Goal: Task Accomplishment & Management: Complete application form

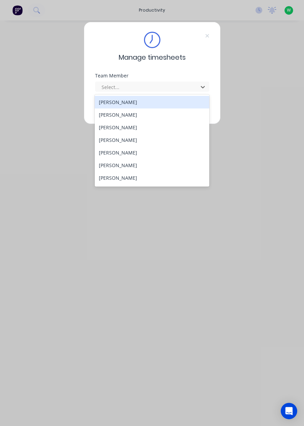
click at [138, 180] on div "[PERSON_NAME]" at bounding box center [152, 178] width 114 height 13
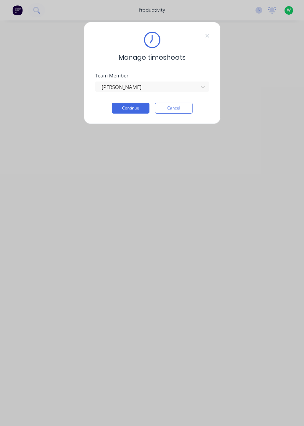
click at [135, 108] on button "Continue" at bounding box center [131, 108] width 38 height 11
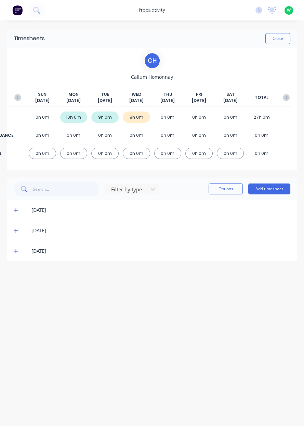
click at [273, 190] on button "Add timesheet" at bounding box center [269, 189] width 42 height 11
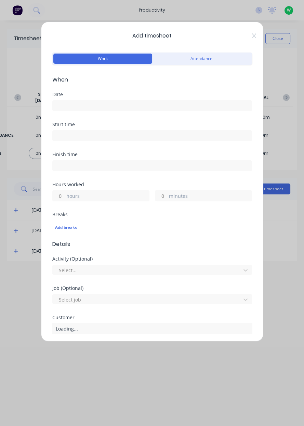
click at [208, 107] on input at bounding box center [152, 106] width 199 height 10
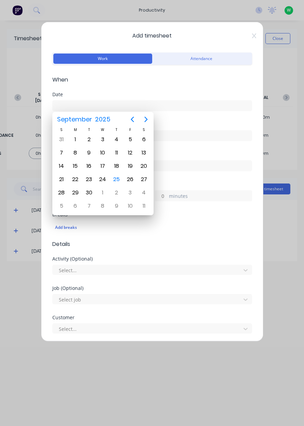
click at [117, 180] on div "25" at bounding box center [116, 179] width 10 height 10
type input "[DATE]"
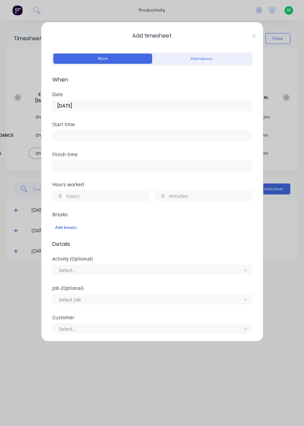
click at [113, 199] on label "hours" at bounding box center [107, 197] width 83 height 9
click at [65, 199] on input "hours" at bounding box center [59, 196] width 12 height 10
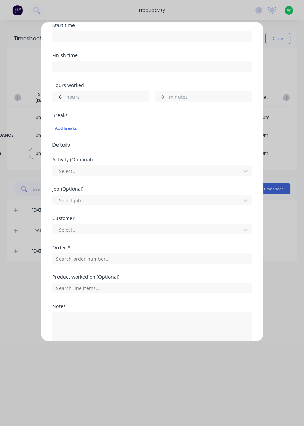
scroll to position [103, 0]
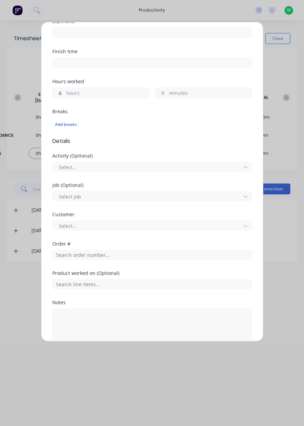
type input "6"
click at [144, 256] on input "text" at bounding box center [151, 255] width 199 height 10
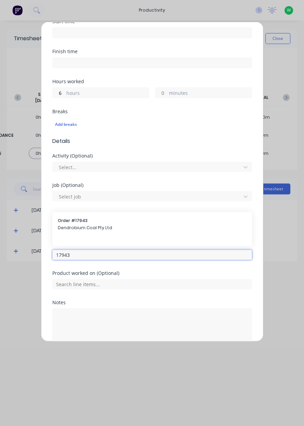
type input "17943"
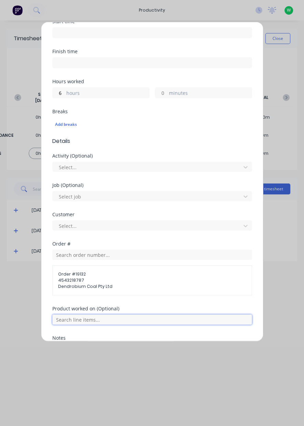
click at [128, 321] on input "text" at bounding box center [151, 320] width 199 height 10
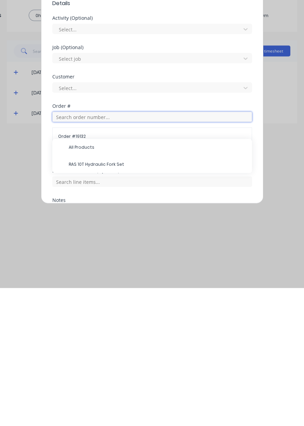
click at [183, 256] on input "text" at bounding box center [151, 255] width 199 height 10
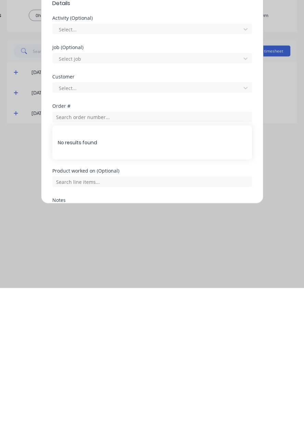
click at [210, 328] on div "Product worked on (Optional)" at bounding box center [151, 321] width 199 height 29
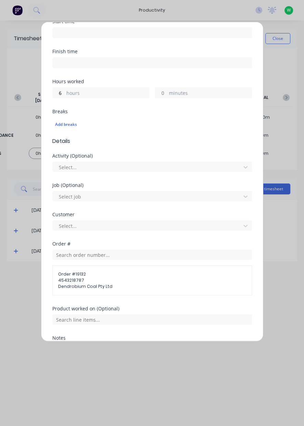
click at [130, 284] on span "Dendrobium Coal Pty Ltd" at bounding box center [152, 287] width 188 height 6
click at [141, 284] on span "Dendrobium Coal Pty Ltd" at bounding box center [152, 287] width 188 height 6
click at [140, 281] on span "4543218787" at bounding box center [152, 281] width 188 height 6
click at [149, 279] on span "4543218787" at bounding box center [152, 281] width 188 height 6
click at [153, 284] on span "Dendrobium Coal Pty Ltd" at bounding box center [152, 287] width 188 height 6
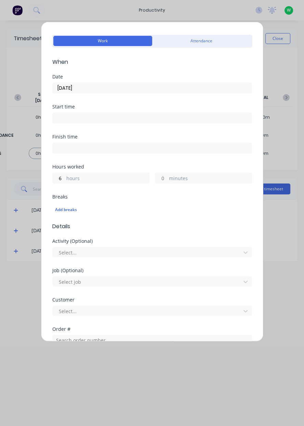
scroll to position [0, 0]
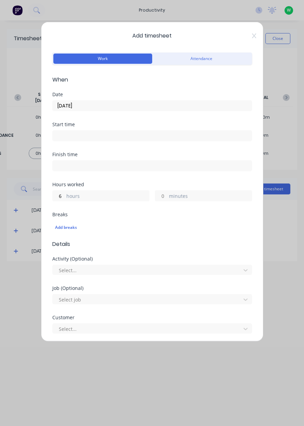
click at [254, 36] on icon at bounding box center [253, 35] width 4 height 5
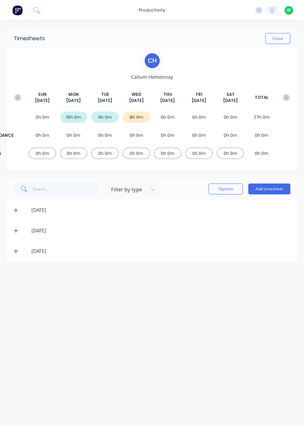
click at [262, 190] on button "Add timesheet" at bounding box center [269, 189] width 42 height 11
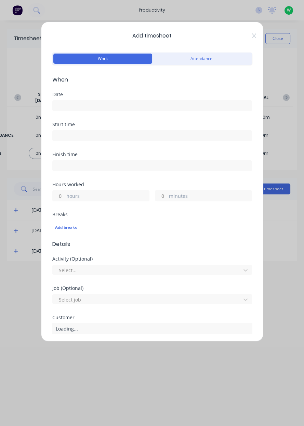
click at [155, 102] on input at bounding box center [152, 106] width 199 height 10
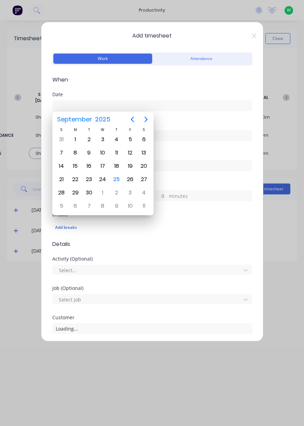
click at [117, 178] on div "25" at bounding box center [116, 179] width 10 height 10
type input "[DATE]"
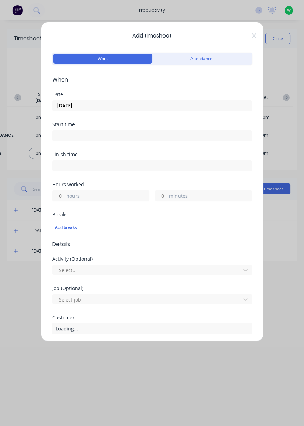
click at [109, 196] on label "hours" at bounding box center [107, 197] width 83 height 9
click at [65, 196] on input "hours" at bounding box center [59, 196] width 12 height 10
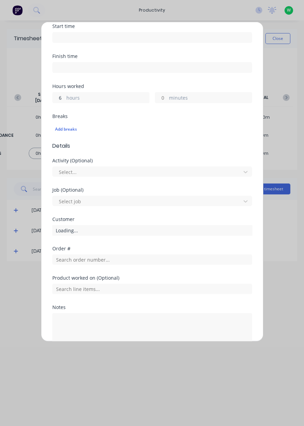
scroll to position [99, 0]
type input "6"
click at [110, 260] on input "text" at bounding box center [151, 259] width 199 height 10
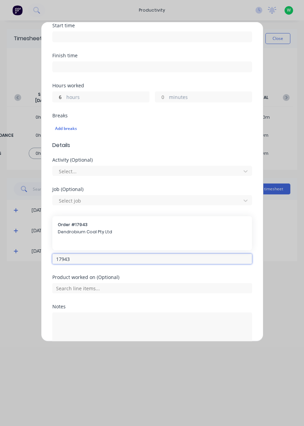
type input "17943"
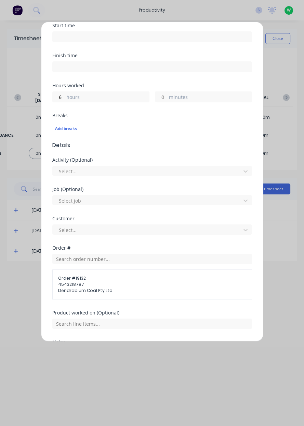
scroll to position [0, 0]
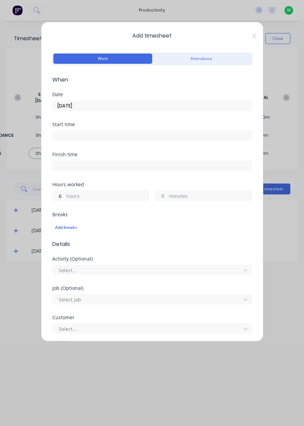
click at [254, 36] on icon at bounding box center [254, 35] width 4 height 5
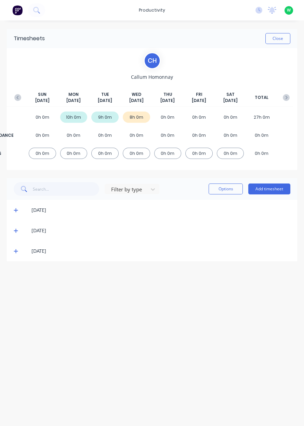
click at [270, 189] on button "Add timesheet" at bounding box center [269, 189] width 42 height 11
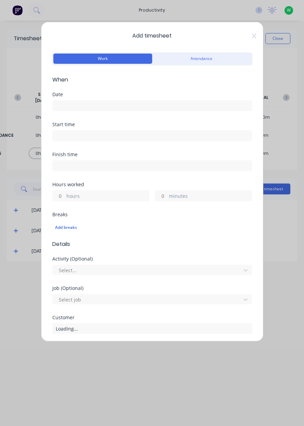
click at [184, 109] on input at bounding box center [152, 106] width 199 height 10
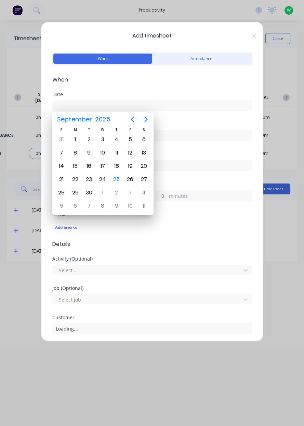
click at [119, 182] on div "25" at bounding box center [116, 179] width 14 height 13
type input "[DATE]"
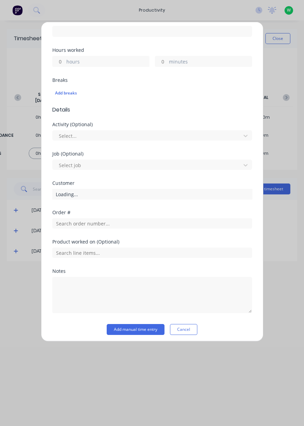
scroll to position [137, 0]
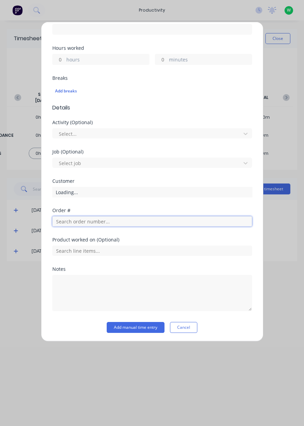
click at [118, 222] on input "text" at bounding box center [151, 221] width 199 height 10
type input "17943"
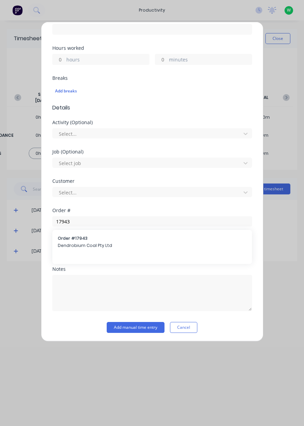
click at [148, 247] on span "Dendrobium Coal Pty Ltd" at bounding box center [152, 246] width 188 height 6
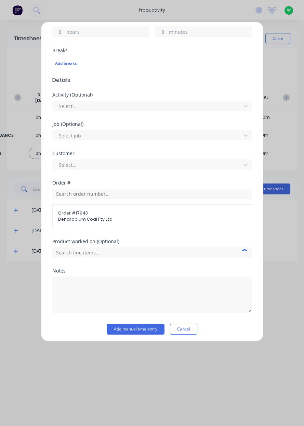
scroll to position [166, 0]
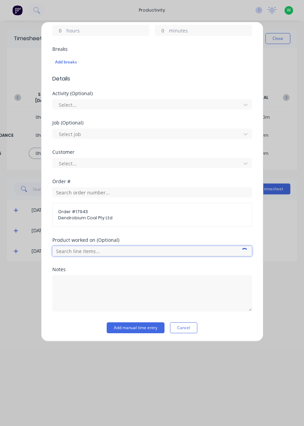
click at [145, 252] on input "text" at bounding box center [151, 251] width 199 height 10
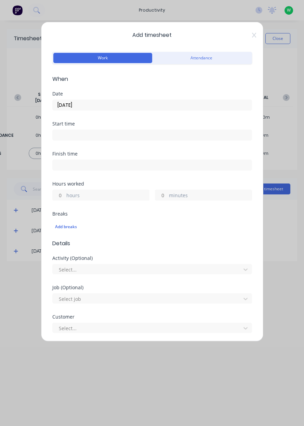
scroll to position [0, 0]
click at [121, 195] on label "hours" at bounding box center [107, 197] width 83 height 9
click at [65, 195] on input "hours" at bounding box center [59, 196] width 12 height 10
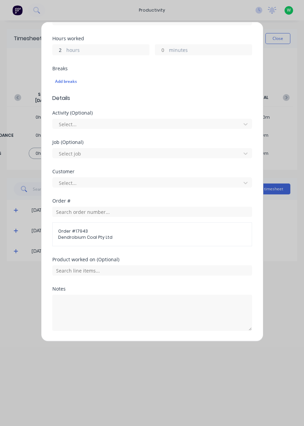
scroll to position [166, 0]
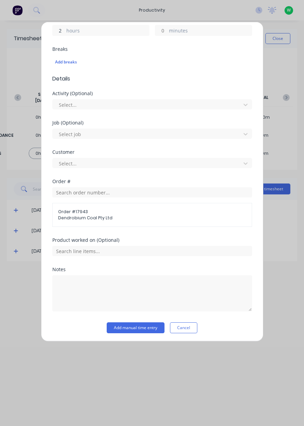
type input "2"
click at [168, 249] on input "text" at bounding box center [151, 251] width 199 height 10
click at [177, 235] on span "AFC Pan Overhaul" at bounding box center [158, 234] width 178 height 6
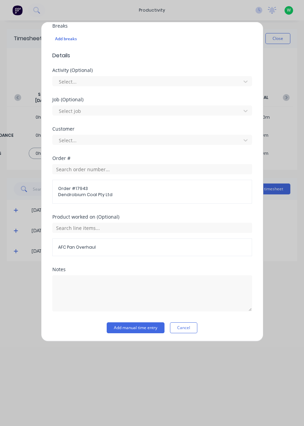
click at [145, 326] on button "Add manual time entry" at bounding box center [136, 328] width 58 height 11
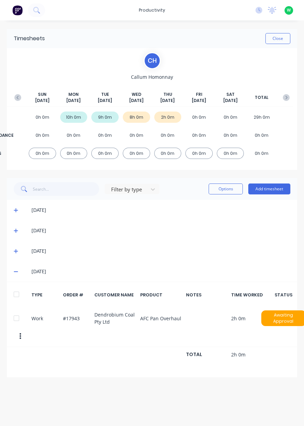
click at [271, 190] on button "Add timesheet" at bounding box center [269, 189] width 42 height 11
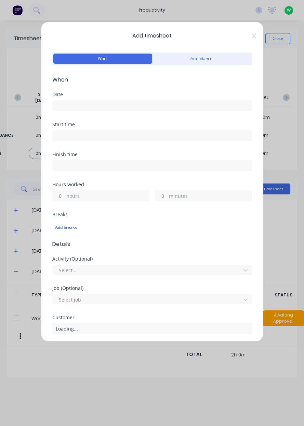
click at [199, 109] on input at bounding box center [152, 106] width 199 height 10
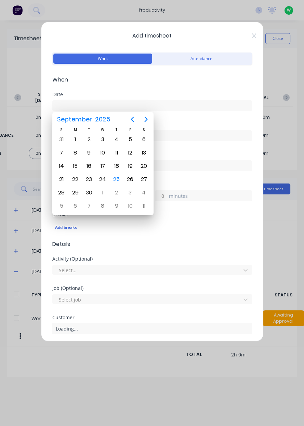
click at [117, 182] on div "25" at bounding box center [116, 179] width 10 height 10
type input "[DATE]"
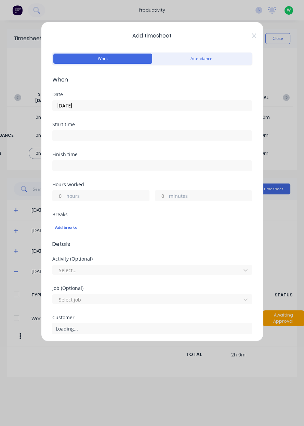
click at [118, 193] on label "hours" at bounding box center [107, 197] width 83 height 9
click at [65, 193] on input "hours" at bounding box center [59, 196] width 12 height 10
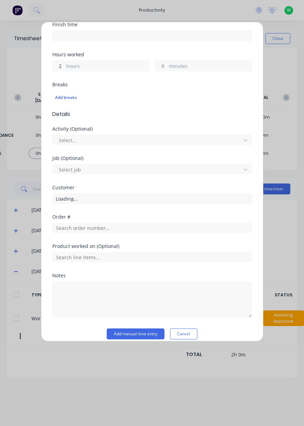
scroll to position [131, 0]
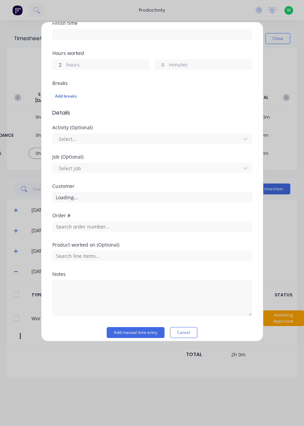
type input "2"
click at [109, 223] on input "text" at bounding box center [151, 227] width 199 height 10
click at [287, 43] on div "Add timesheet Work Attendance When Date 25/09/2025 Start time Finish time Hours…" at bounding box center [152, 213] width 304 height 426
click at [270, 56] on div "Add timesheet Work Attendance When Date 25/09/2025 Start time Finish time Hours…" at bounding box center [152, 213] width 304 height 426
click at [262, 65] on div "Add timesheet Work Attendance When Date 25/09/2025 Start time Finish time Hours…" at bounding box center [152, 182] width 222 height 320
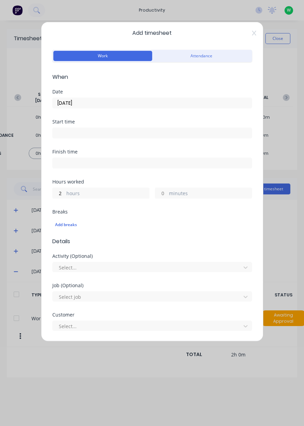
scroll to position [0, 0]
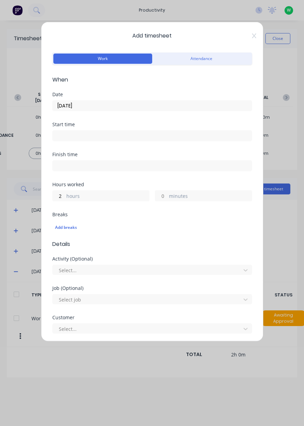
click at [253, 34] on icon at bounding box center [254, 35] width 4 height 5
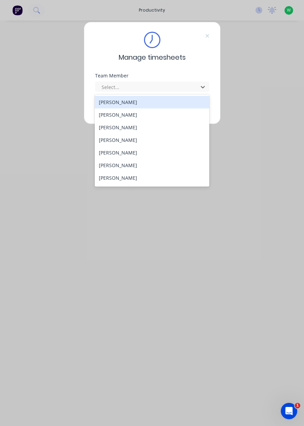
click at [119, 129] on div "[PERSON_NAME]" at bounding box center [152, 127] width 114 height 13
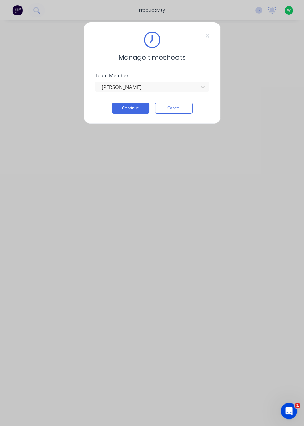
click at [130, 110] on button "Continue" at bounding box center [131, 108] width 38 height 11
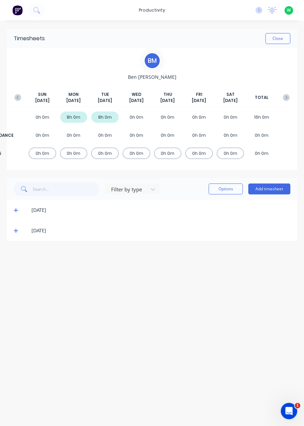
click at [15, 231] on icon at bounding box center [16, 231] width 4 height 4
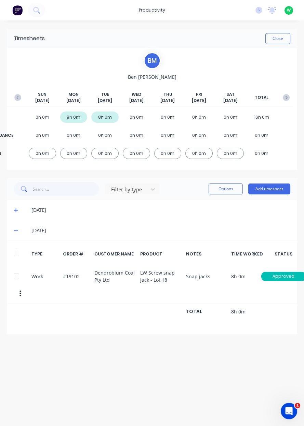
scroll to position [0, 2]
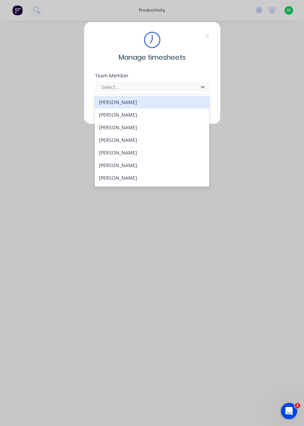
click at [141, 185] on div "[PERSON_NAME]" at bounding box center [152, 190] width 114 height 13
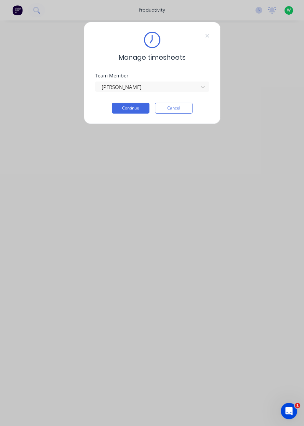
click at [133, 107] on button "Continue" at bounding box center [131, 108] width 38 height 11
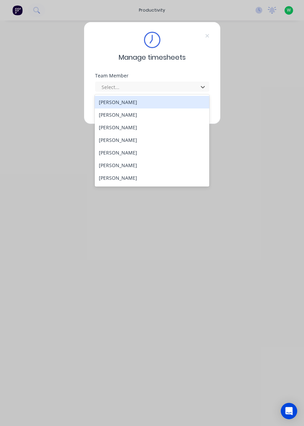
click at [134, 180] on div "[PERSON_NAME]" at bounding box center [152, 178] width 114 height 13
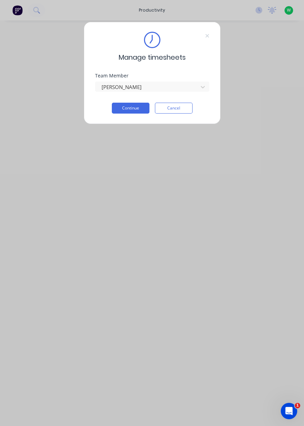
click at [136, 109] on button "Continue" at bounding box center [131, 108] width 38 height 11
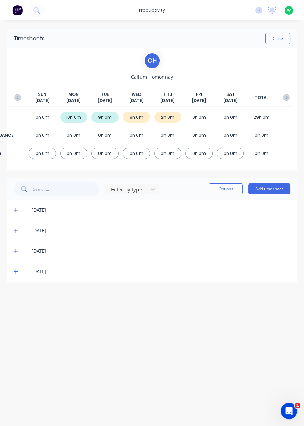
click at [272, 187] on button "Add timesheet" at bounding box center [269, 189] width 42 height 11
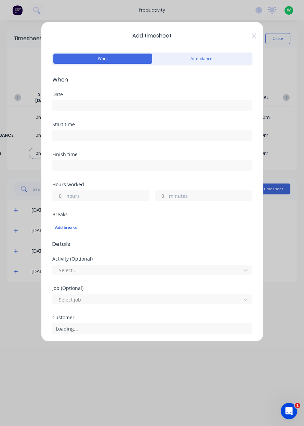
click at [160, 109] on input at bounding box center [152, 106] width 199 height 10
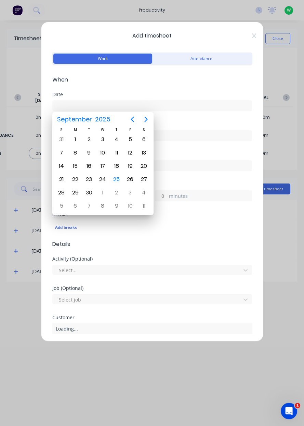
click at [119, 183] on div "25" at bounding box center [116, 179] width 14 height 13
type input "[DATE]"
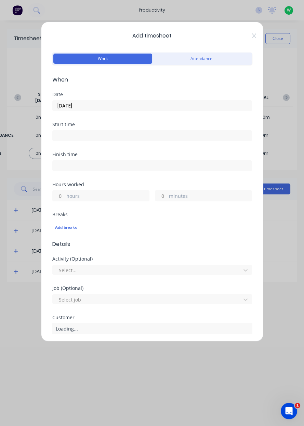
click at [112, 199] on label "hours" at bounding box center [107, 197] width 83 height 9
click at [65, 199] on input "hours" at bounding box center [59, 196] width 12 height 10
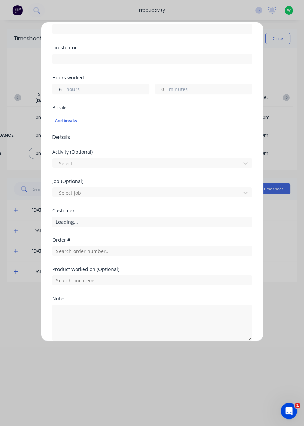
scroll to position [137, 0]
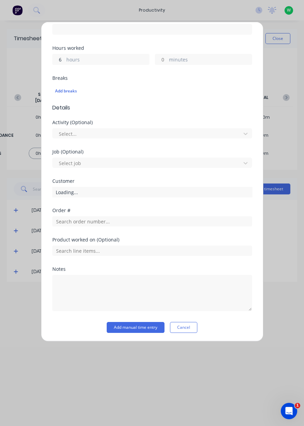
type input "6"
click at [64, 222] on input "text" at bounding box center [151, 221] width 199 height 10
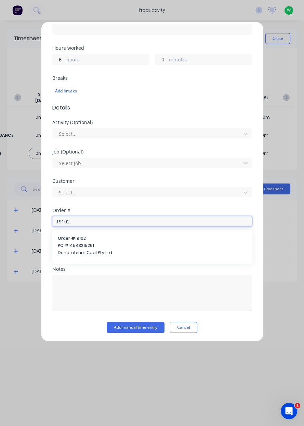
type input "19102"
click at [66, 243] on span "PO #: 4543215261" at bounding box center [152, 246] width 188 height 6
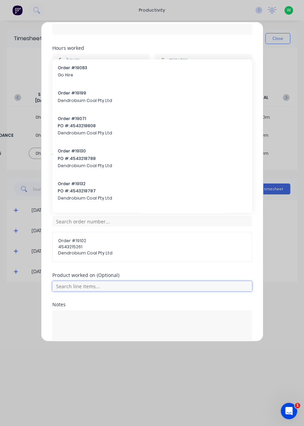
click at [72, 286] on input "text" at bounding box center [151, 286] width 199 height 10
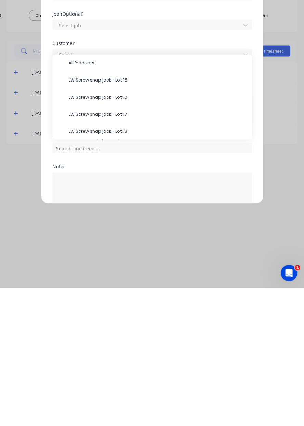
click at [131, 198] on span "All Products" at bounding box center [158, 201] width 178 height 6
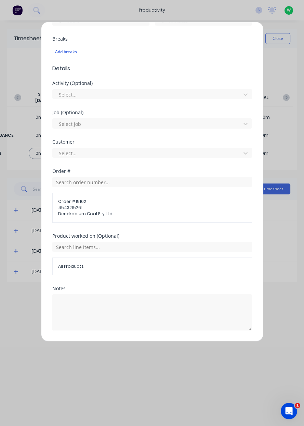
scroll to position [195, 0]
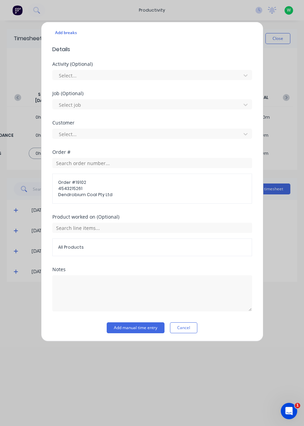
click at [122, 326] on button "Add manual time entry" at bounding box center [136, 328] width 58 height 11
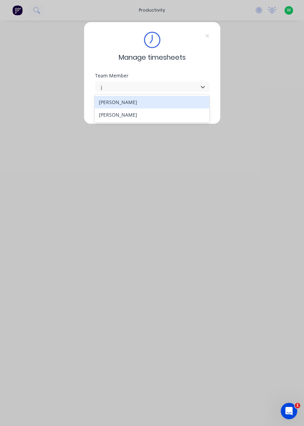
click at [146, 105] on div "[PERSON_NAME]" at bounding box center [152, 102] width 114 height 13
type input "j"
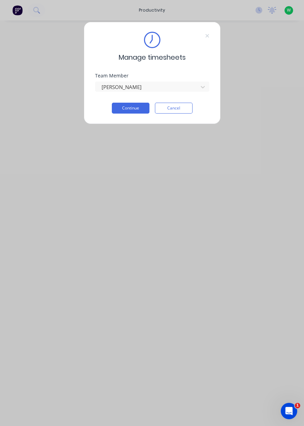
click at [124, 109] on button "Continue" at bounding box center [131, 108] width 38 height 11
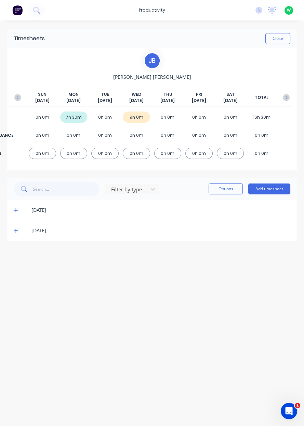
click at [272, 187] on button "Add timesheet" at bounding box center [269, 189] width 42 height 11
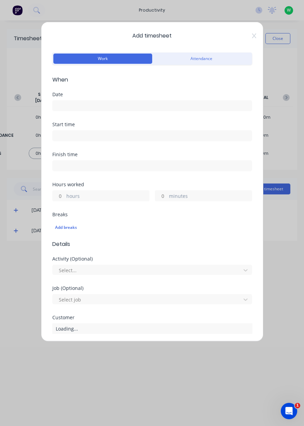
click at [102, 105] on input at bounding box center [152, 106] width 199 height 10
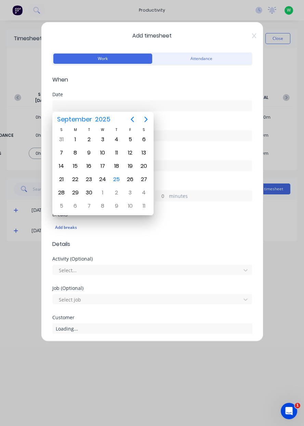
click at [122, 177] on div "25" at bounding box center [116, 179] width 14 height 13
type input "[DATE]"
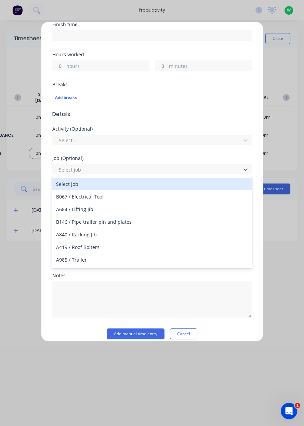
scroll to position [130, 0]
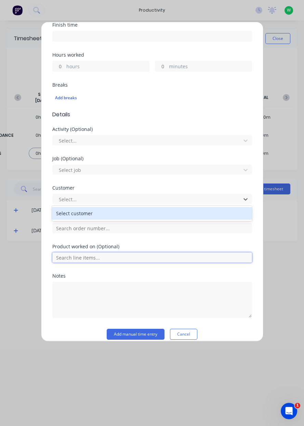
click at [120, 257] on input "text" at bounding box center [151, 258] width 199 height 10
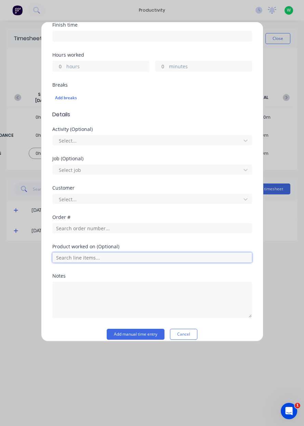
scroll to position [137, 0]
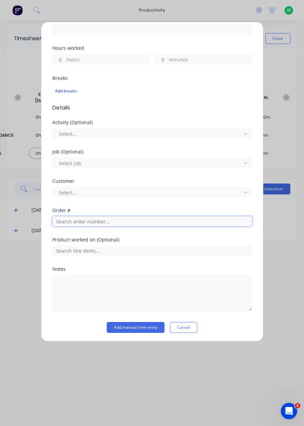
click at [132, 221] on input "text" at bounding box center [151, 221] width 199 height 10
type input "17943"
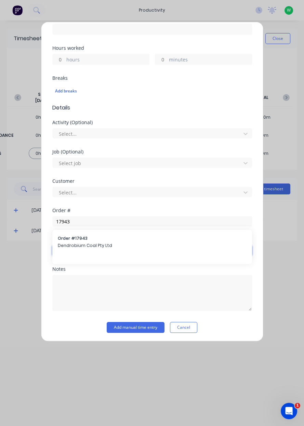
click at [93, 248] on input "text" at bounding box center [151, 251] width 199 height 10
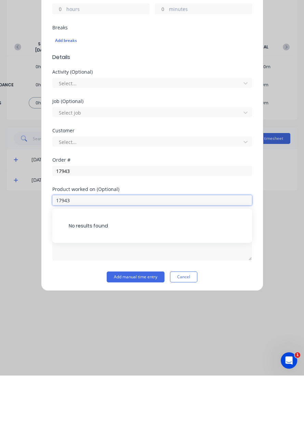
scroll to position [113, 0]
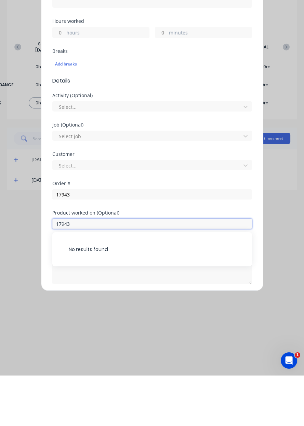
click at [182, 277] on input "17943" at bounding box center [151, 274] width 199 height 10
type input "1"
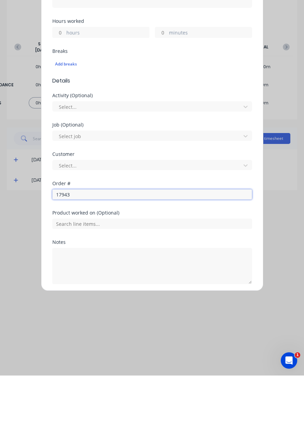
click at [113, 241] on input "17943" at bounding box center [151, 245] width 199 height 10
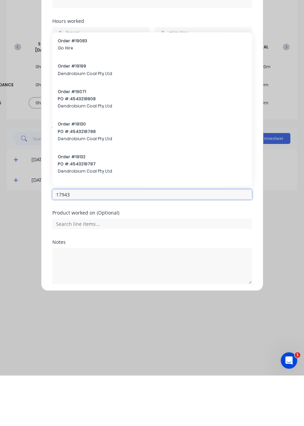
click at [86, 247] on input "17943" at bounding box center [151, 245] width 199 height 10
click at [101, 243] on input "17943" at bounding box center [151, 245] width 199 height 10
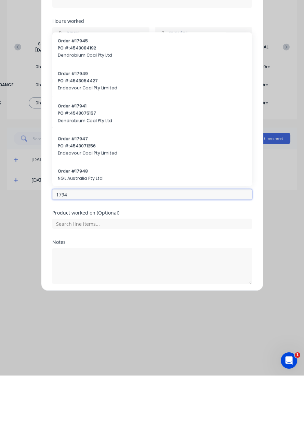
type input "17943"
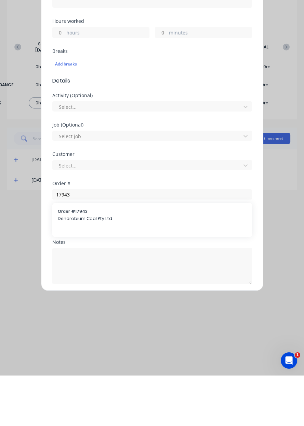
click at [103, 266] on span "Dendrobium Coal Pty Ltd" at bounding box center [152, 269] width 188 height 6
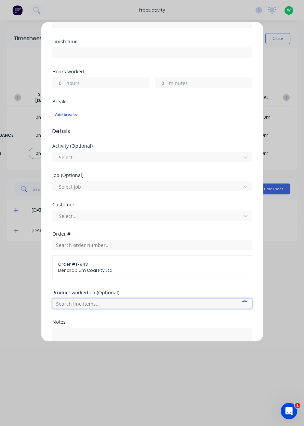
click at [128, 305] on input "text" at bounding box center [151, 304] width 199 height 10
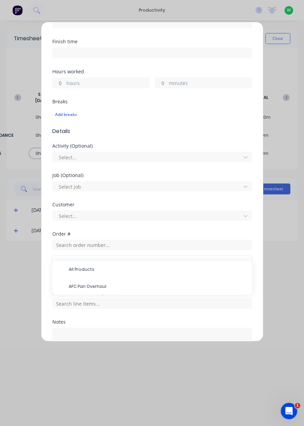
click at [92, 287] on span "AFC Pan Overhaul" at bounding box center [158, 287] width 178 height 6
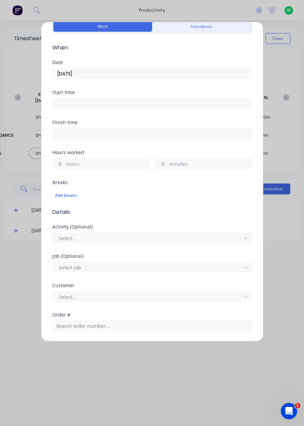
scroll to position [30, 0]
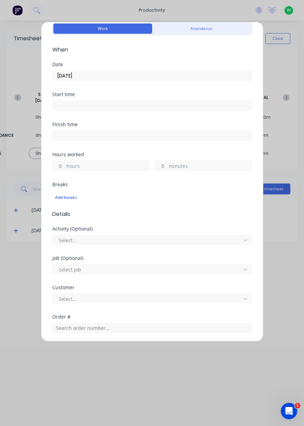
click at [111, 163] on label "hours" at bounding box center [107, 167] width 83 height 9
click at [65, 162] on input "hours" at bounding box center [59, 166] width 12 height 10
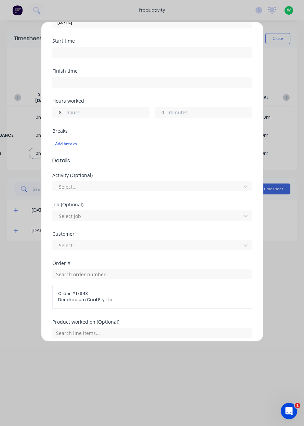
scroll to position [165, 0]
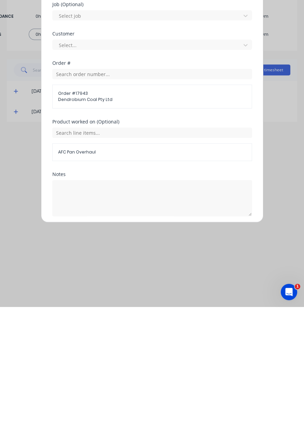
type input "8"
click at [135, 352] on button "Add manual time entry" at bounding box center [136, 352] width 58 height 11
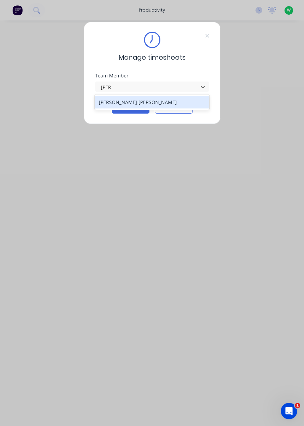
click at [125, 102] on div "[PERSON_NAME] [PERSON_NAME]" at bounding box center [152, 102] width 114 height 13
type input "[PERSON_NAME]"
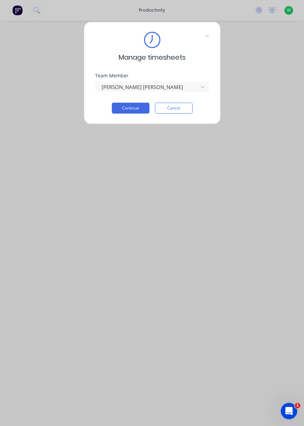
click at [129, 109] on button "Continue" at bounding box center [131, 108] width 38 height 11
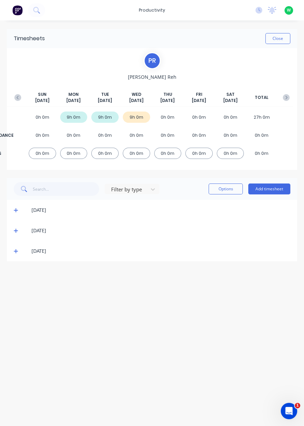
click at [274, 191] on button "Add timesheet" at bounding box center [269, 189] width 42 height 11
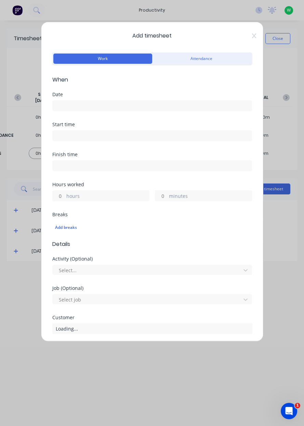
click at [119, 108] on input at bounding box center [152, 106] width 199 height 10
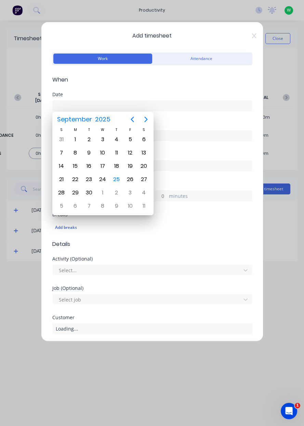
click at [117, 177] on div "25" at bounding box center [116, 179] width 10 height 10
type input "[DATE]"
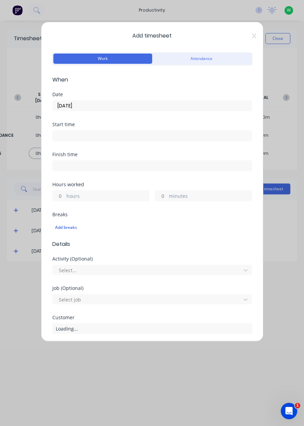
click at [119, 196] on label "hours" at bounding box center [107, 197] width 83 height 9
click at [65, 196] on input "hours" at bounding box center [59, 196] width 12 height 10
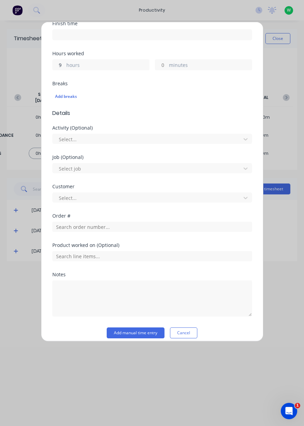
scroll to position [130, 0]
type input "9"
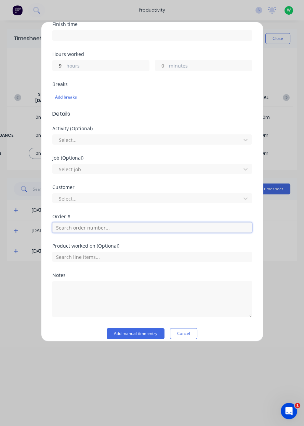
click at [156, 228] on input "text" at bounding box center [151, 228] width 199 height 10
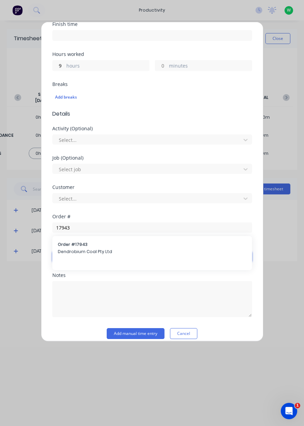
click at [107, 253] on input "text" at bounding box center [151, 257] width 199 height 10
click at [84, 253] on input "text" at bounding box center [151, 257] width 199 height 10
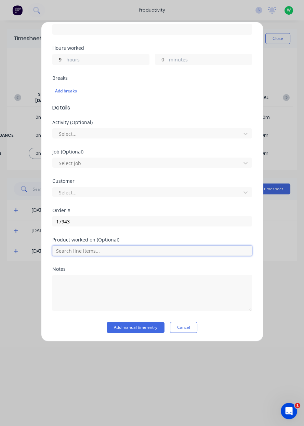
scroll to position [136, 0]
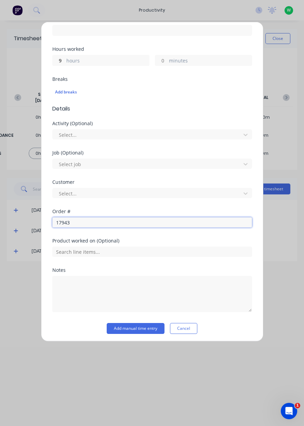
click at [149, 220] on input "17943" at bounding box center [151, 222] width 199 height 10
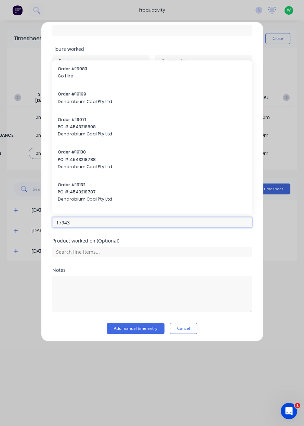
click at [147, 224] on input "17943" at bounding box center [151, 222] width 199 height 10
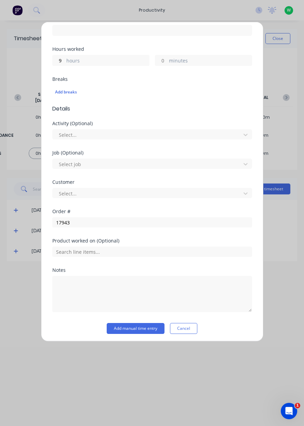
click at [184, 259] on div "Product worked on (Optional)" at bounding box center [151, 253] width 199 height 29
click at [183, 252] on input "text" at bounding box center [151, 252] width 199 height 10
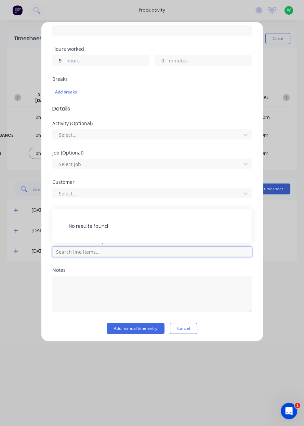
click at [184, 253] on input "text" at bounding box center [151, 252] width 199 height 10
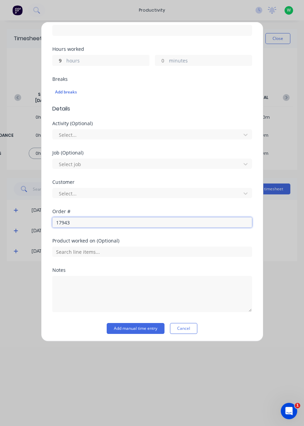
click at [174, 221] on input "17943" at bounding box center [151, 222] width 199 height 10
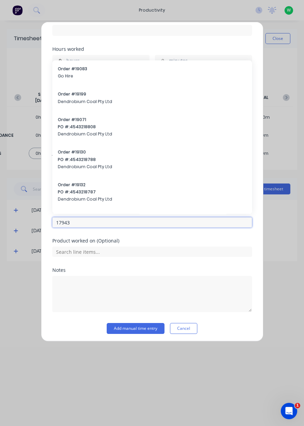
click at [174, 224] on input "17943" at bounding box center [151, 222] width 199 height 10
click at [175, 223] on input "17943" at bounding box center [151, 222] width 199 height 10
type input "17943"
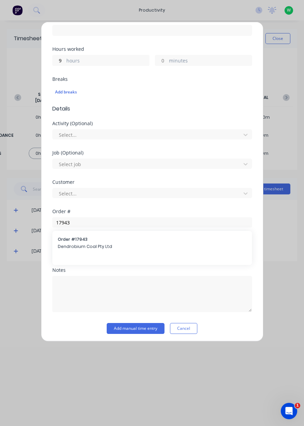
click at [144, 248] on span "Dendrobium Coal Pty Ltd" at bounding box center [152, 247] width 188 height 6
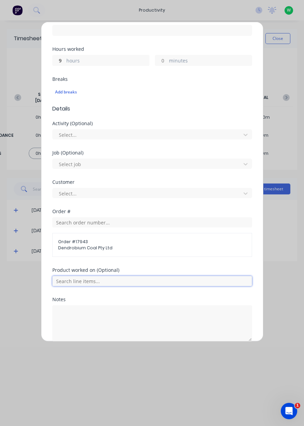
click at [197, 284] on input "text" at bounding box center [151, 281] width 199 height 10
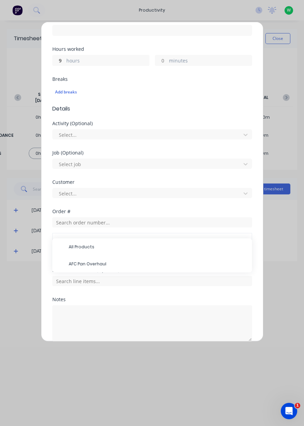
click at [149, 261] on span "AFC Pan Overhaul" at bounding box center [158, 264] width 178 height 6
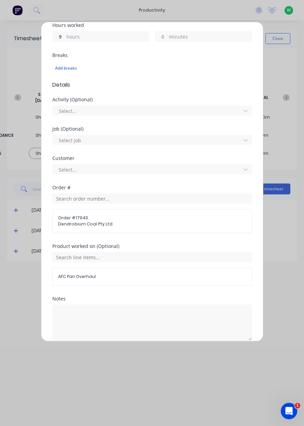
scroll to position [189, 0]
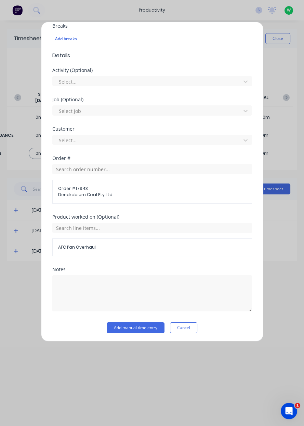
click at [149, 328] on button "Add manual time entry" at bounding box center [136, 328] width 58 height 11
